Goal: Transaction & Acquisition: Download file/media

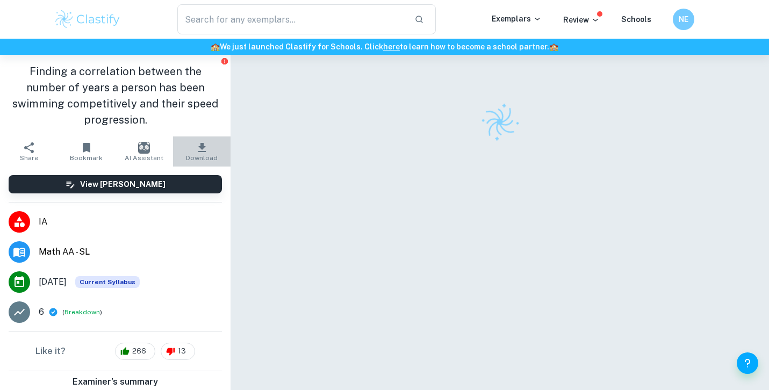
click at [203, 154] on span "Download" at bounding box center [202, 158] width 32 height 8
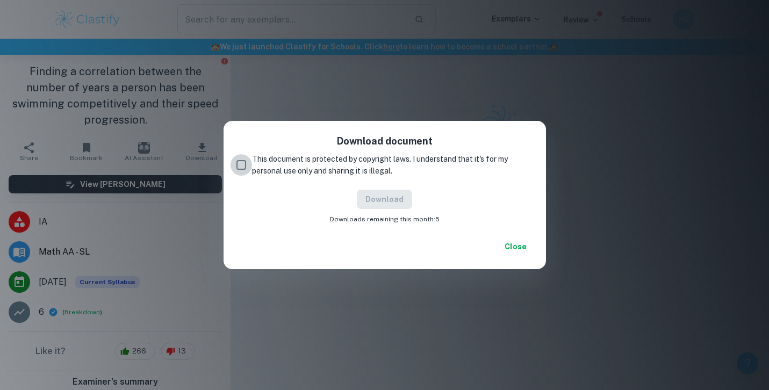
click at [237, 164] on input "This document is protected by copyright laws. I understand that it's for my per…" at bounding box center [240, 164] width 21 height 21
checkbox input "true"
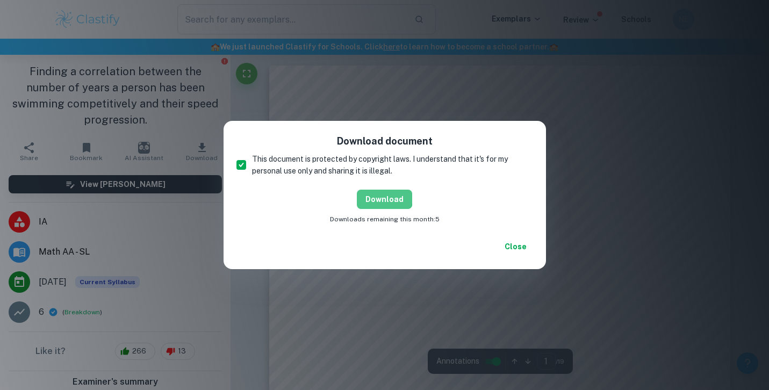
click at [373, 194] on button "Download" at bounding box center [384, 199] width 55 height 19
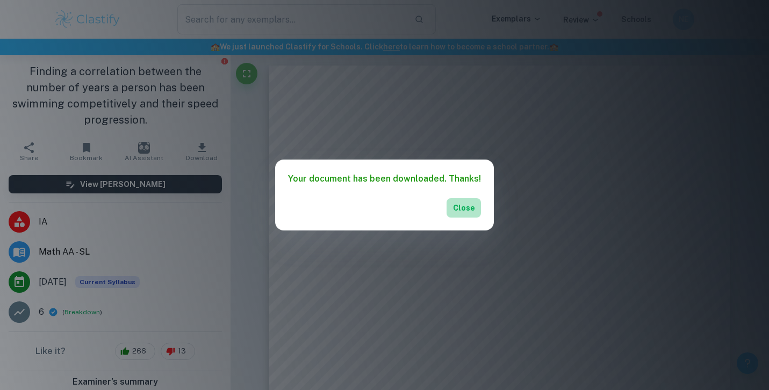
click at [460, 208] on button "Close" at bounding box center [463, 207] width 34 height 19
